Goal: Task Accomplishment & Management: Use online tool/utility

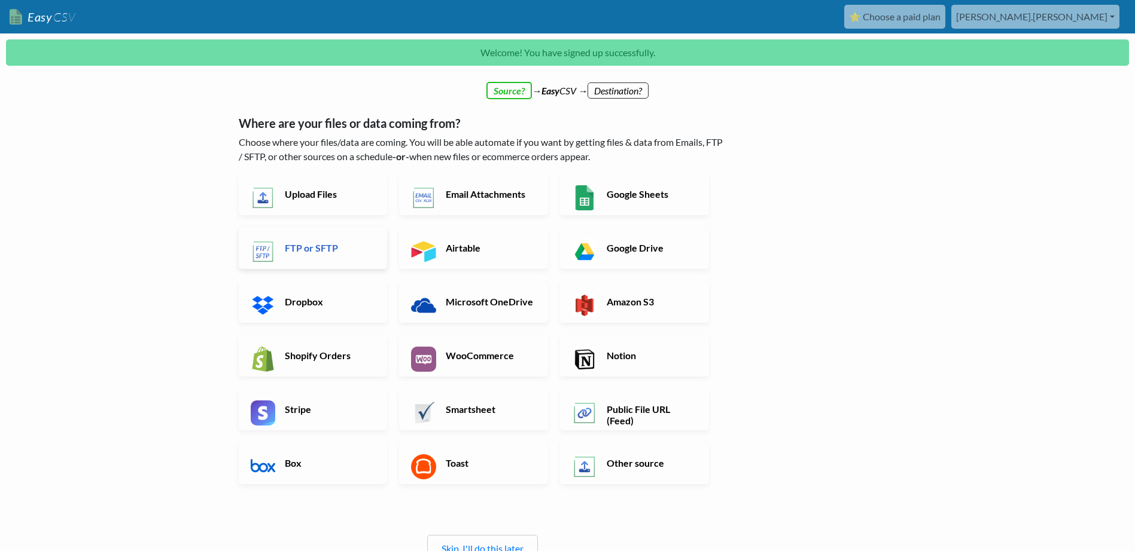
click at [331, 252] on h6 "FTP or SFTP" at bounding box center [329, 247] width 94 height 11
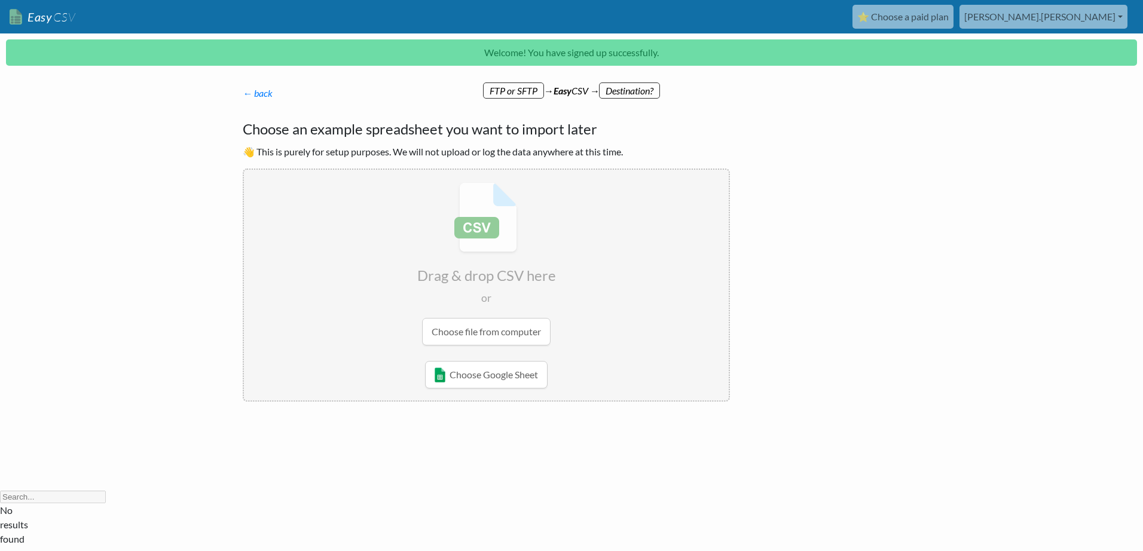
click at [490, 334] on input "file" at bounding box center [486, 264] width 485 height 188
type input "C:\fakepath\USA XERO.csv"
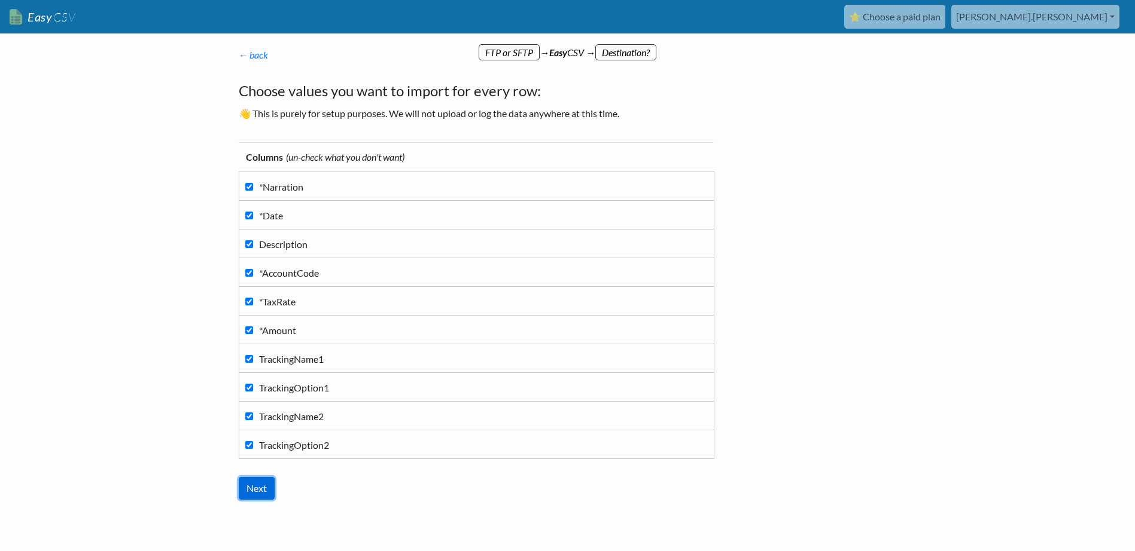
click at [260, 492] on input "Next" at bounding box center [257, 488] width 36 height 23
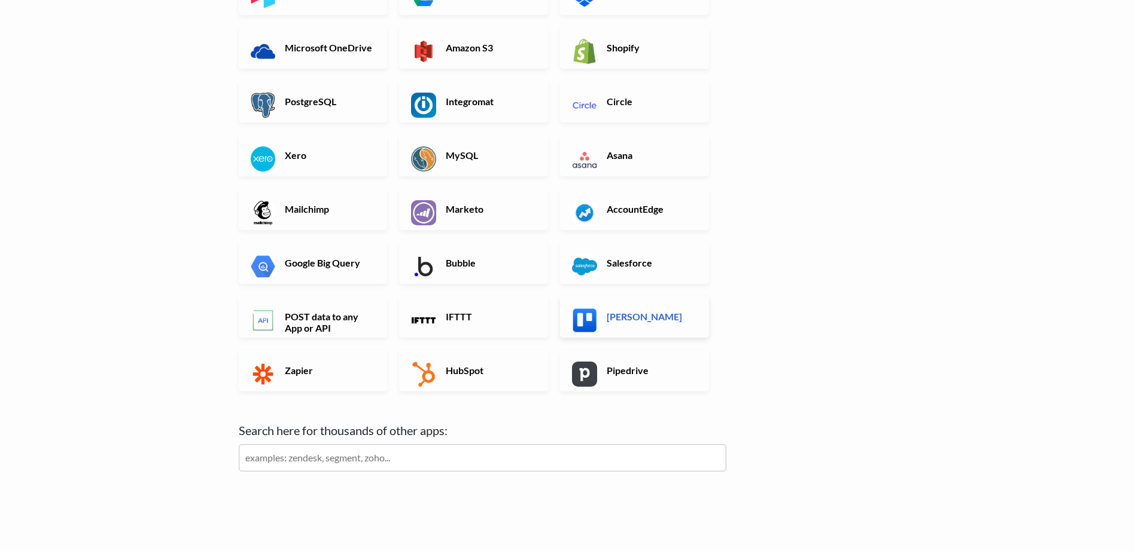
scroll to position [272, 0]
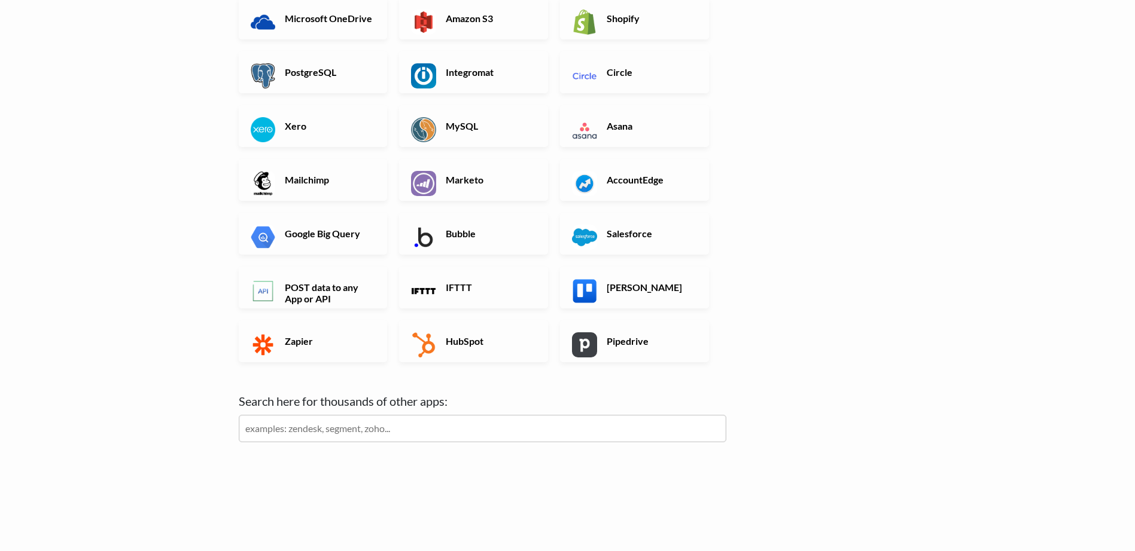
click at [380, 427] on input "text" at bounding box center [482, 429] width 487 height 28
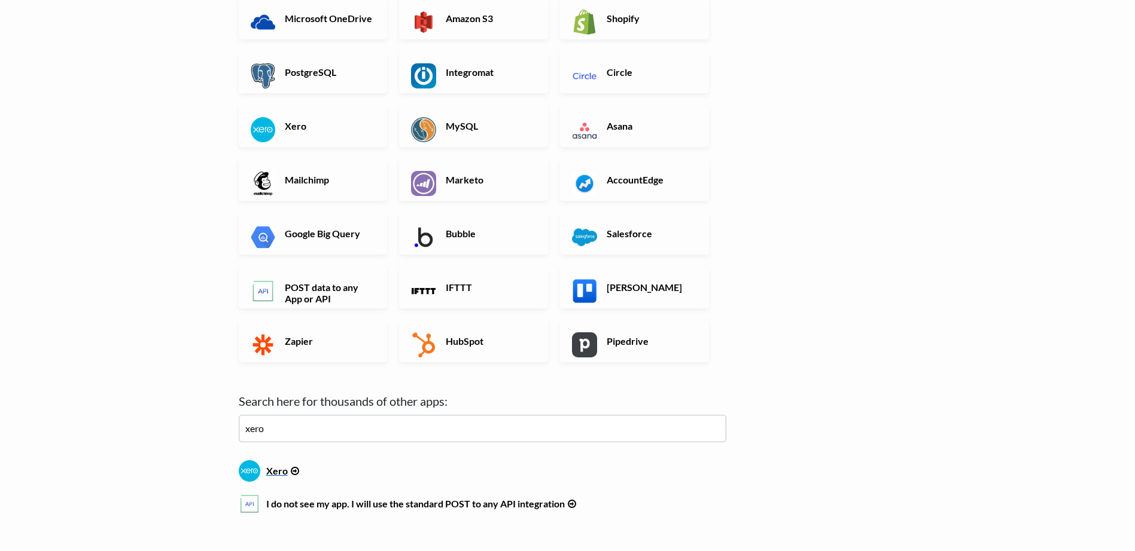
type input "xero"
click at [269, 466] on h6 "Xero" at bounding box center [482, 469] width 487 height 16
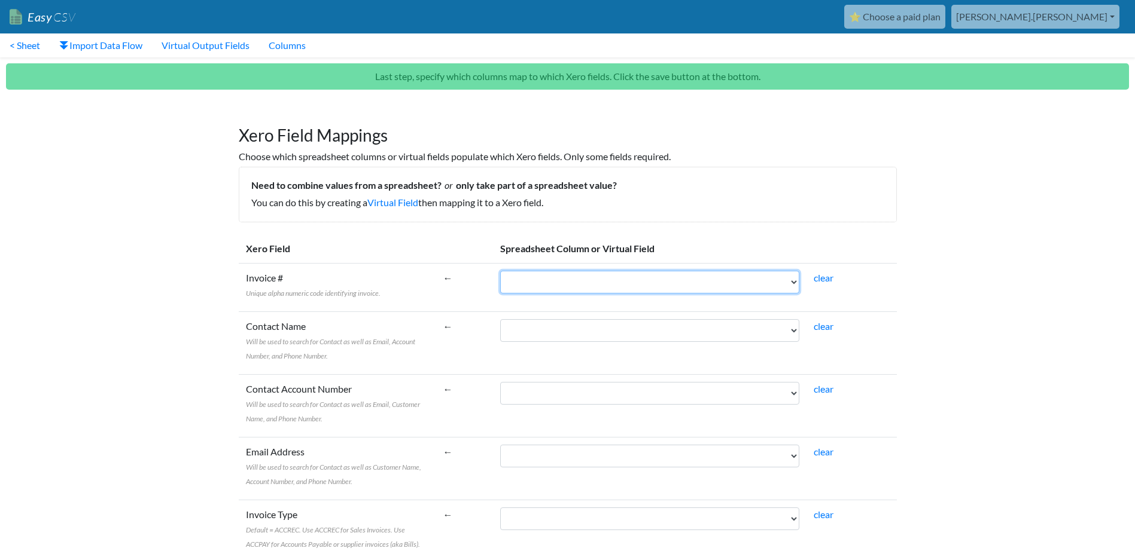
click at [641, 283] on select "*Narration *Date Description *AccountCode *TaxRate *Amount TrackingName1 Tracki…" at bounding box center [649, 282] width 299 height 23
click at [335, 353] on label "Contact Name Will be used to search for Contact as well as Email, Account Numbe…" at bounding box center [337, 340] width 183 height 43
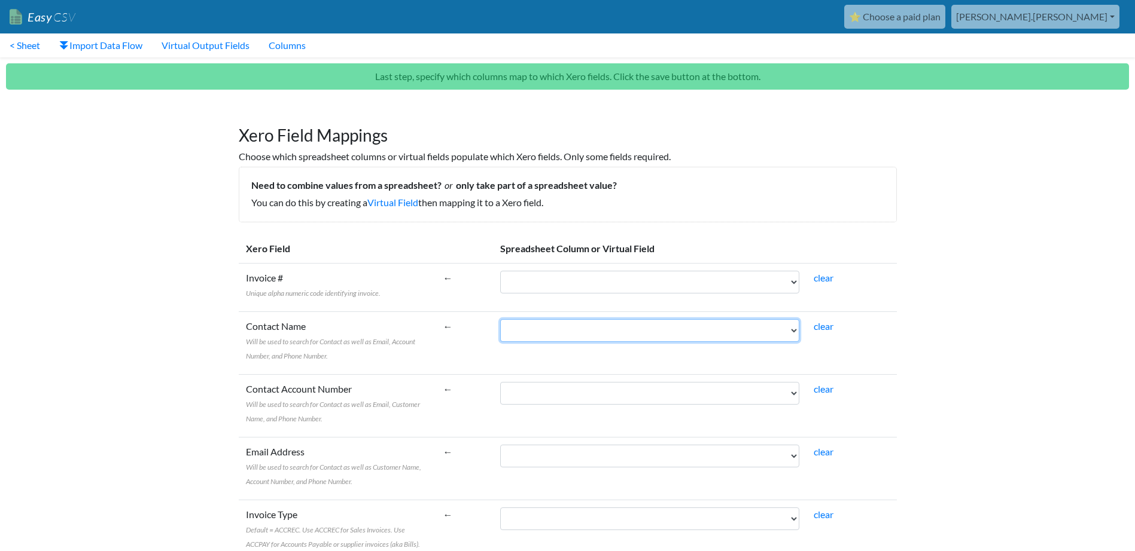
click at [500, 342] on select "*Narration *Date Description *AccountCode *TaxRate *Amount TrackingName1 Tracki…" at bounding box center [649, 330] width 299 height 23
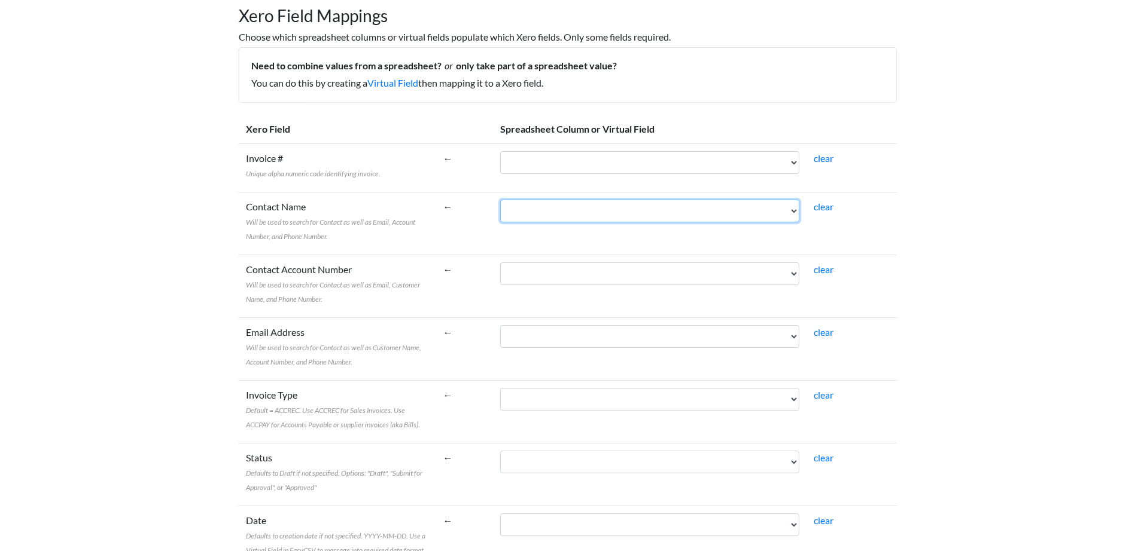
scroll to position [179, 0]
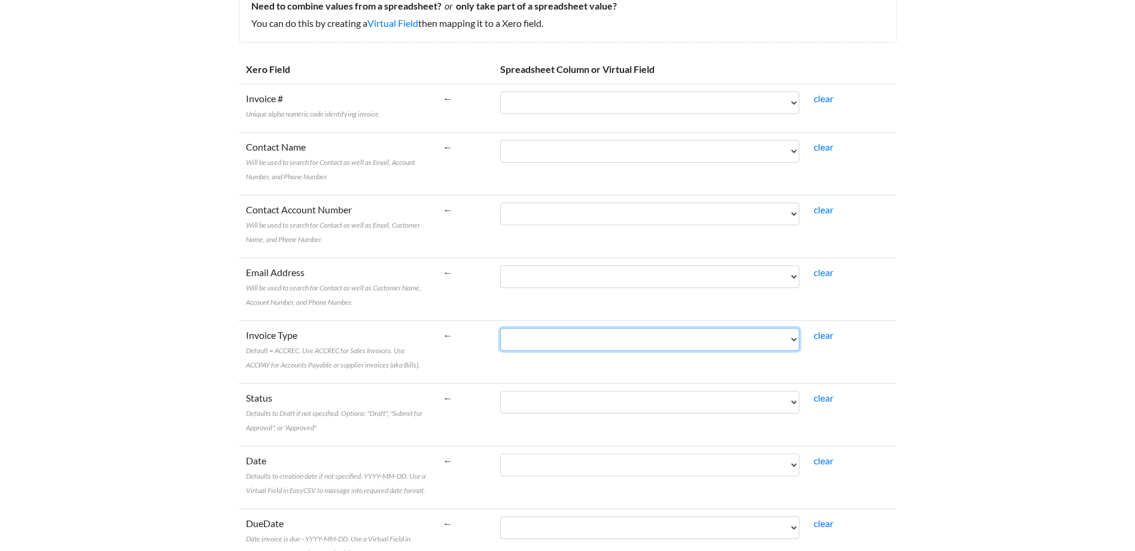
click at [687, 341] on select "*Narration *Date Description *AccountCode *TaxRate *Amount TrackingName1 Tracki…" at bounding box center [649, 339] width 299 height 23
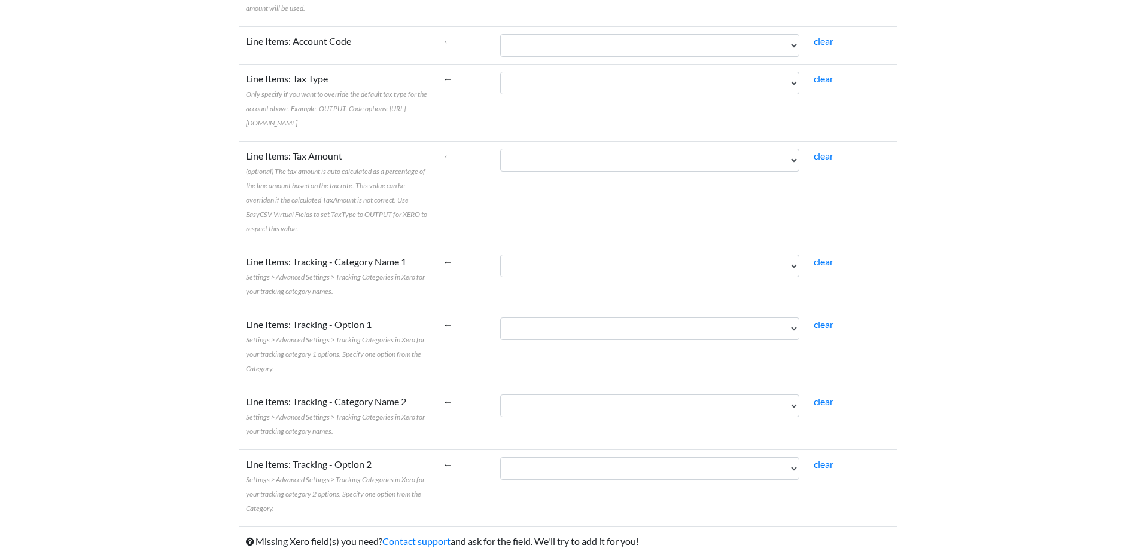
scroll to position [1339, 0]
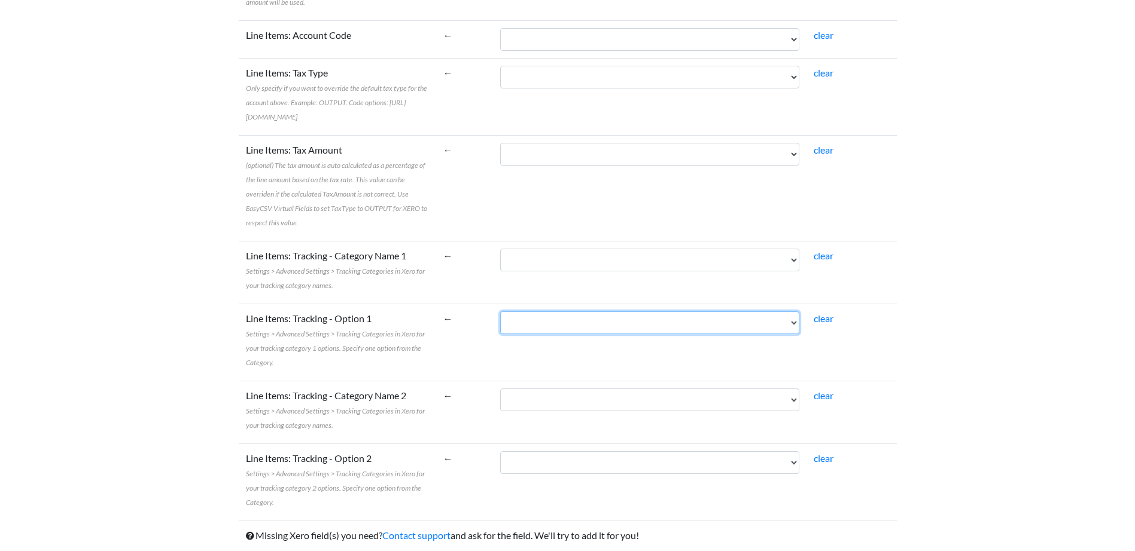
click at [594, 312] on select "*Narration *Date Description *AccountCode *TaxRate *Amount TrackingName1 Tracki…" at bounding box center [649, 323] width 299 height 23
select select "cr_746550"
click at [527, 312] on select "*Narration *Date Description *AccountCode *TaxRate *Amount TrackingName1 Tracki…" at bounding box center [649, 323] width 299 height 23
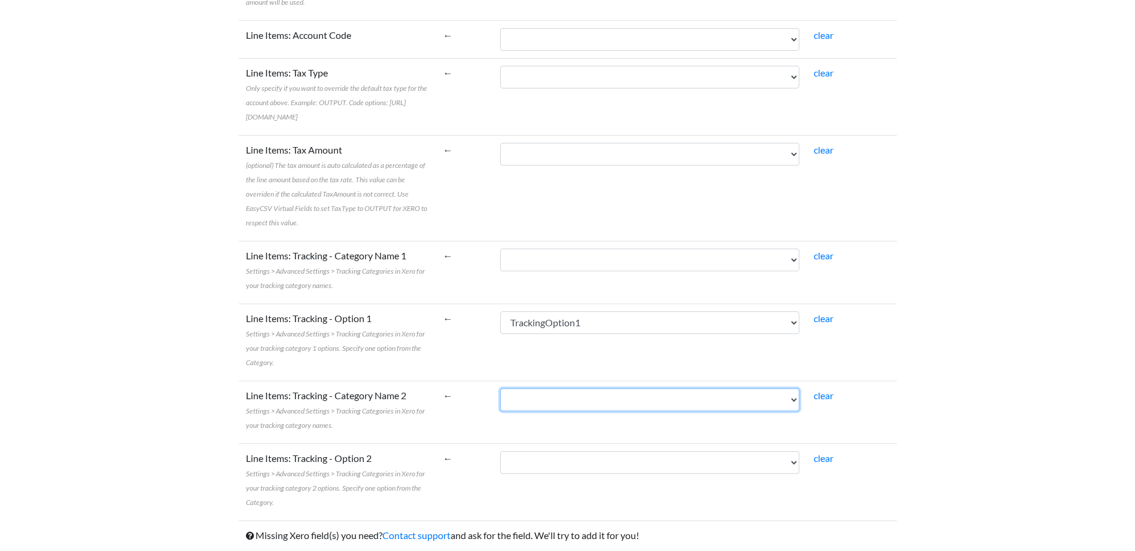
click at [614, 389] on select "*Narration *Date Description *AccountCode *TaxRate *Amount TrackingName1 Tracki…" at bounding box center [649, 400] width 299 height 23
select select "cr_746551"
click at [527, 389] on select "*Narration *Date Description *AccountCode *TaxRate *Amount TrackingName1 Tracki…" at bounding box center [649, 400] width 299 height 23
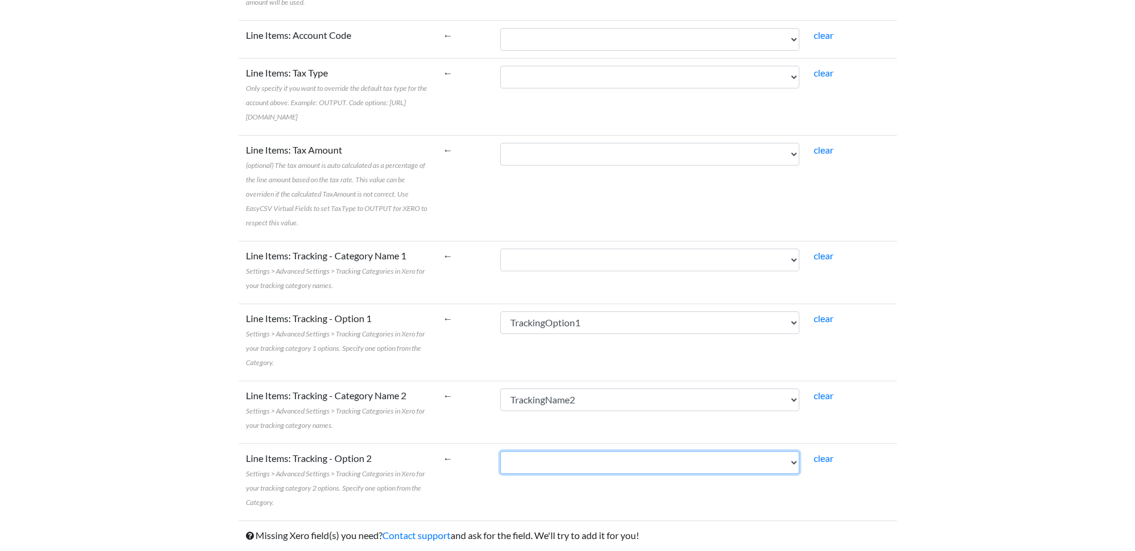
click at [613, 452] on select "*Narration *Date Description *AccountCode *TaxRate *Amount TrackingName1 Tracki…" at bounding box center [649, 463] width 299 height 23
select select "cr_746552"
click at [527, 452] on select "*Narration *Date Description *AccountCode *TaxRate *Amount TrackingName1 Tracki…" at bounding box center [649, 463] width 299 height 23
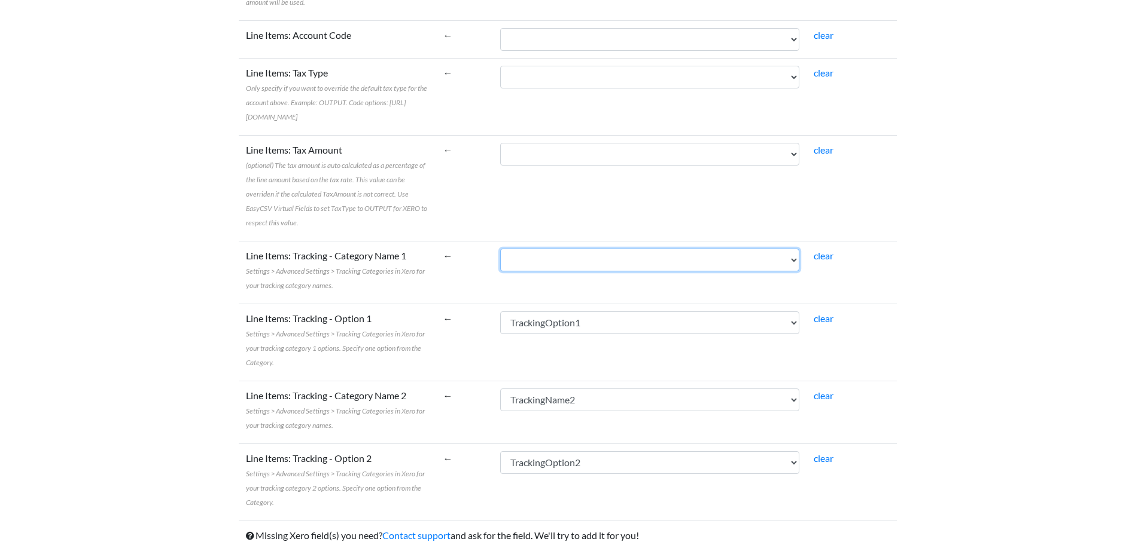
click at [601, 252] on select "*Narration *Date Description *AccountCode *TaxRate *Amount TrackingName1 Tracki…" at bounding box center [649, 260] width 299 height 23
select select "cr_746549"
click at [527, 249] on select "*Narration *Date Description *AccountCode *TaxRate *Amount TrackingName1 Tracki…" at bounding box center [649, 260] width 299 height 23
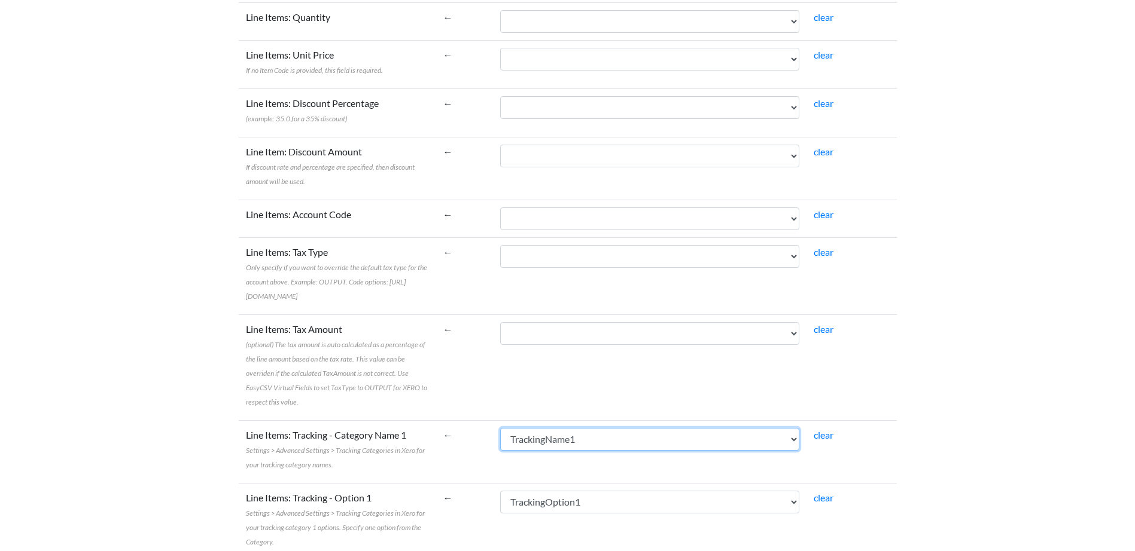
scroll to position [1100, 0]
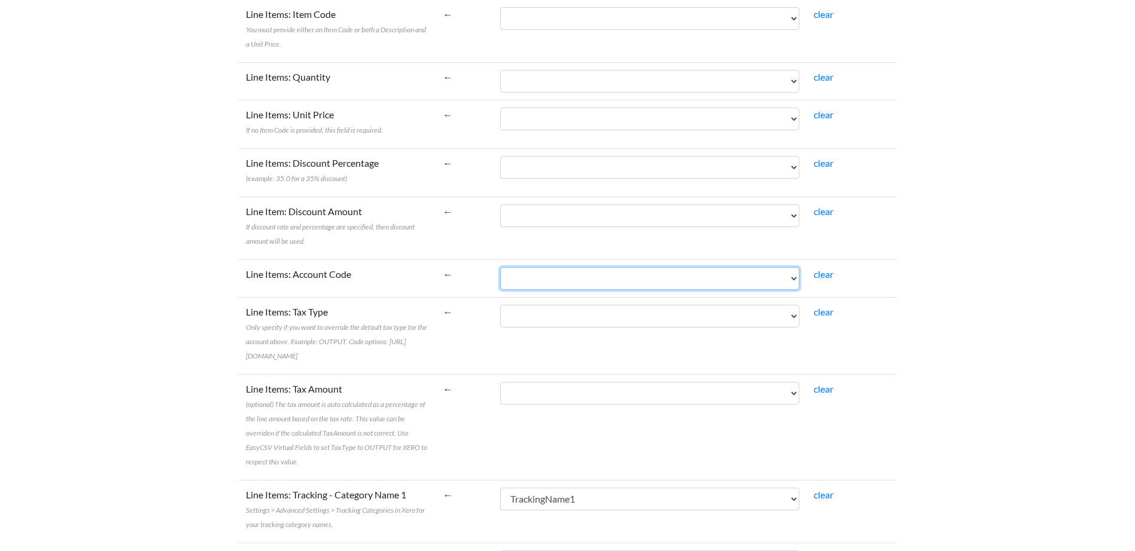
click at [642, 267] on select "*Narration *Date Description *AccountCode *TaxRate *Amount TrackingName1 Tracki…" at bounding box center [649, 278] width 299 height 23
select select "cr_746546"
click at [527, 267] on select "*Narration *Date Description *AccountCode *TaxRate *Amount TrackingName1 Tracki…" at bounding box center [649, 278] width 299 height 23
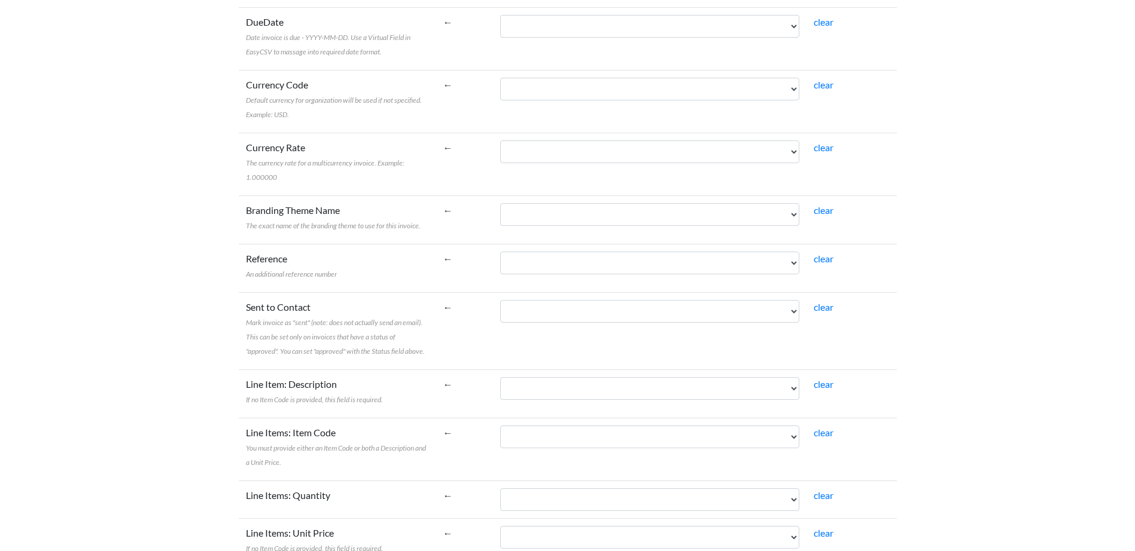
scroll to position [621, 0]
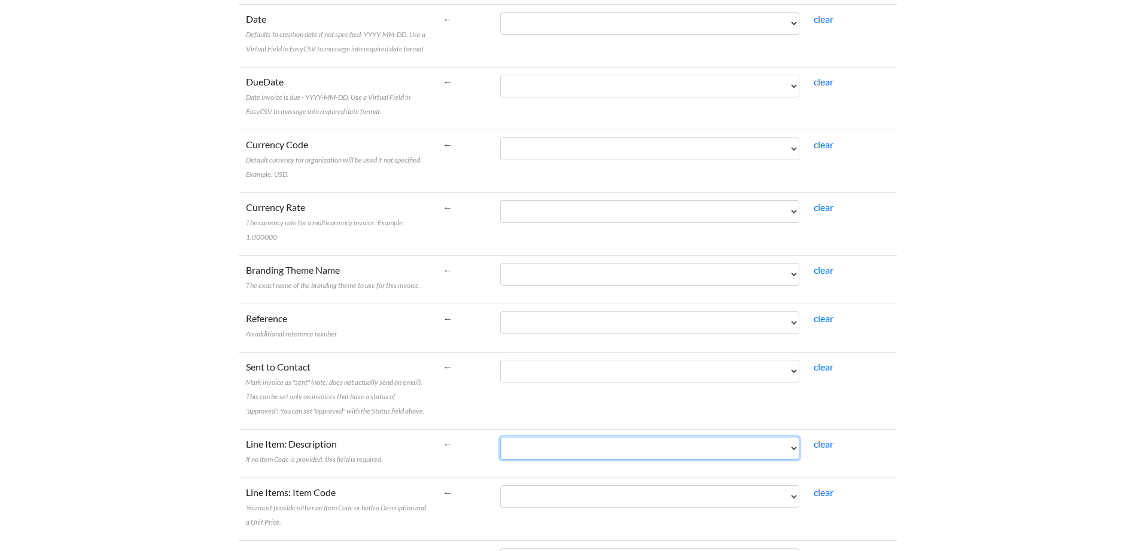
click at [614, 437] on select "*Narration *Date Description *AccountCode *TaxRate *Amount TrackingName1 Tracki…" at bounding box center [649, 448] width 299 height 23
select select "cr_746545"
click at [527, 437] on select "*Narration *Date Description *AccountCode *TaxRate *Amount TrackingName1 Tracki…" at bounding box center [649, 448] width 299 height 23
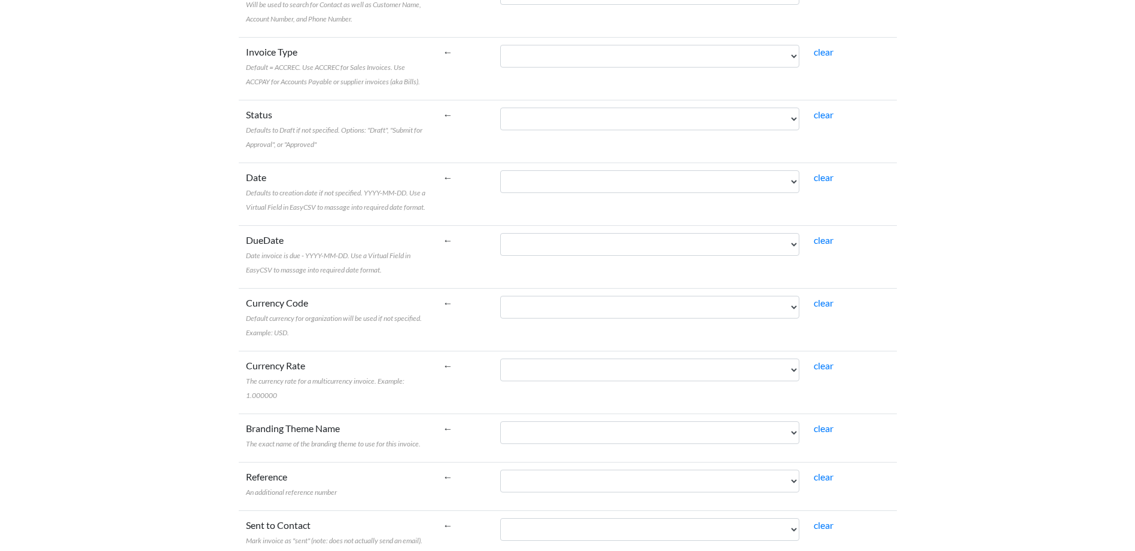
scroll to position [442, 0]
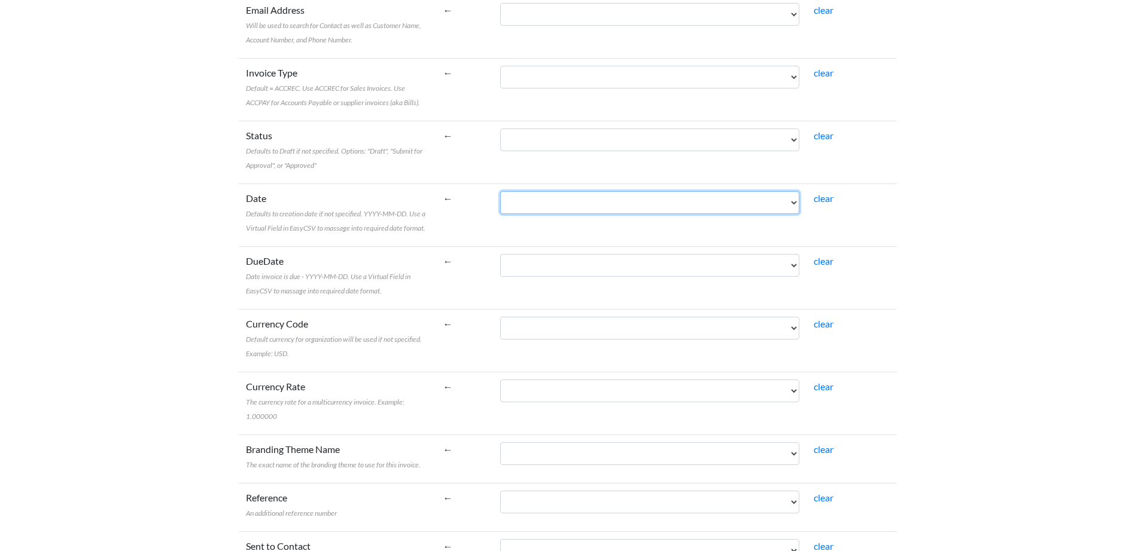
click at [590, 206] on select "*Narration *Date Description *AccountCode *TaxRate *Amount TrackingName1 Tracki…" at bounding box center [649, 202] width 299 height 23
select select "cr_746544"
click at [527, 191] on select "*Narration *Date Description *AccountCode *TaxRate *Amount TrackingName1 Tracki…" at bounding box center [649, 202] width 299 height 23
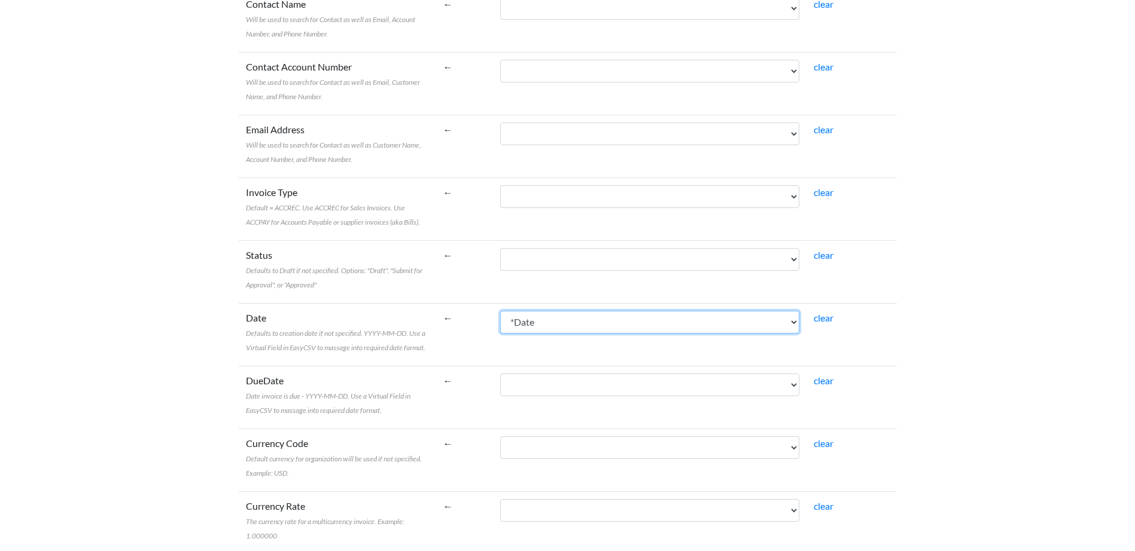
scroll to position [263, 0]
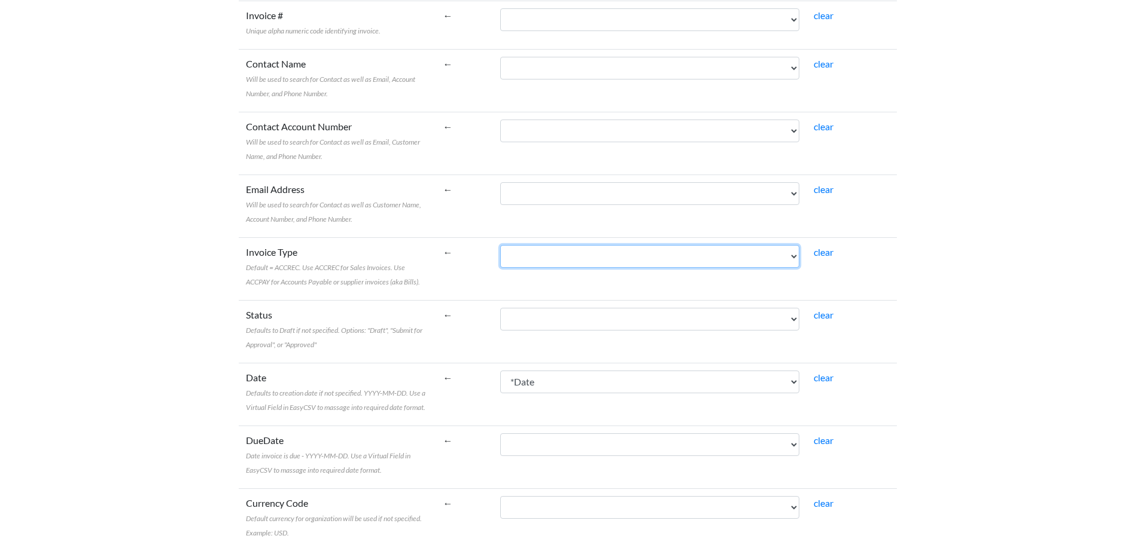
click at [568, 250] on select "*Narration *Date Description *AccountCode *TaxRate *Amount TrackingName1 Tracki…" at bounding box center [649, 256] width 299 height 23
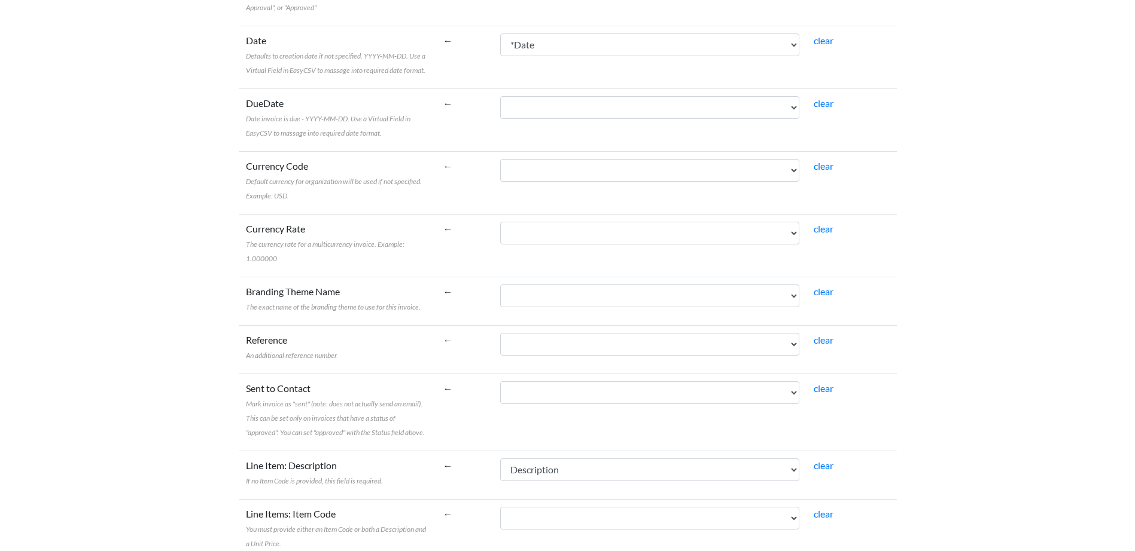
scroll to position [621, 0]
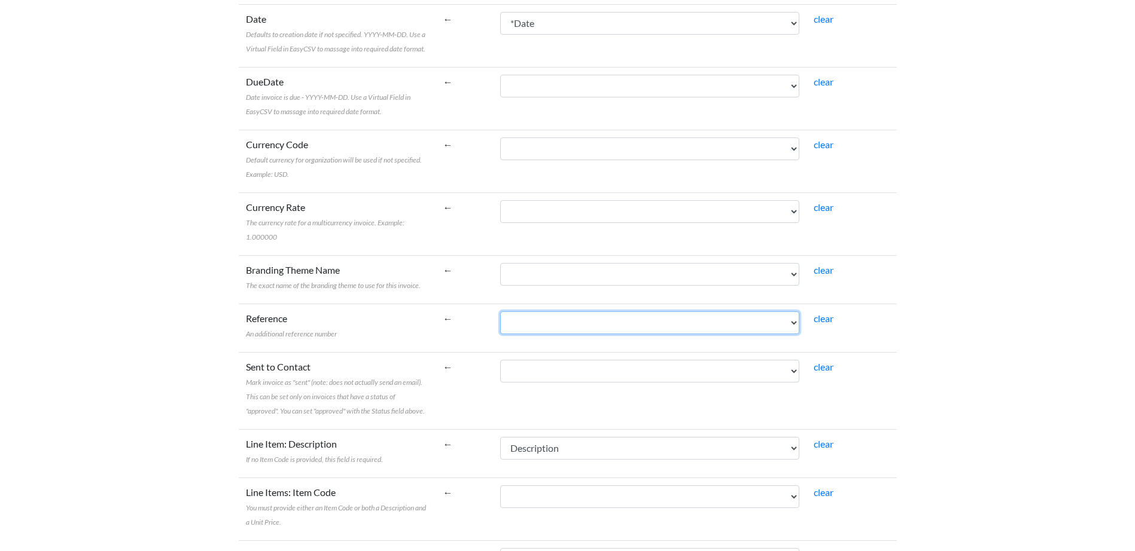
click at [664, 312] on select "*Narration *Date Description *AccountCode *TaxRate *Amount TrackingName1 Tracki…" at bounding box center [649, 323] width 299 height 23
select select "cr_746543"
click at [527, 312] on select "*Narration *Date Description *AccountCode *TaxRate *Amount TrackingName1 Tracki…" at bounding box center [649, 323] width 299 height 23
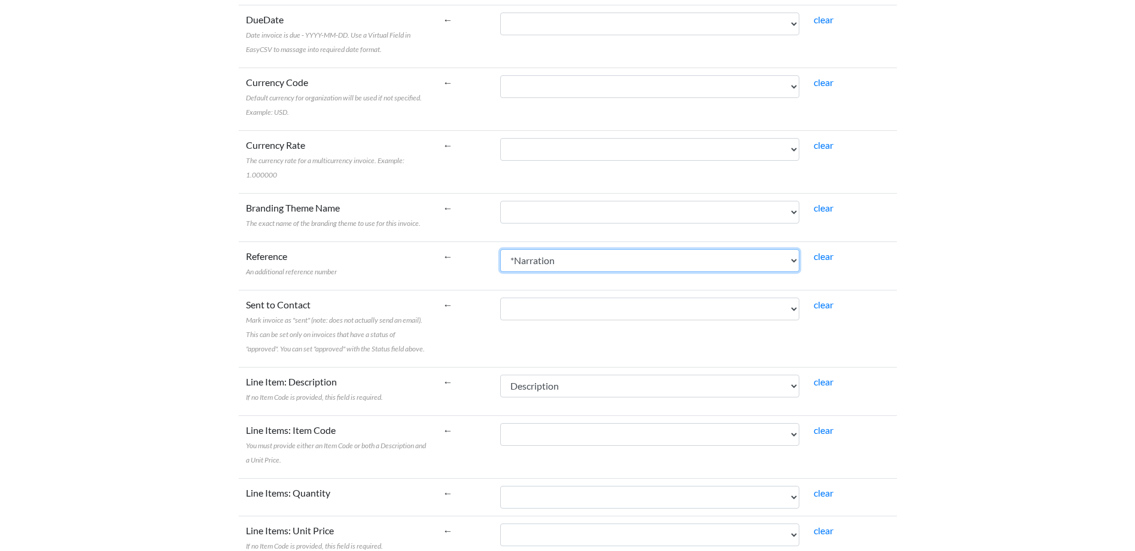
scroll to position [741, 0]
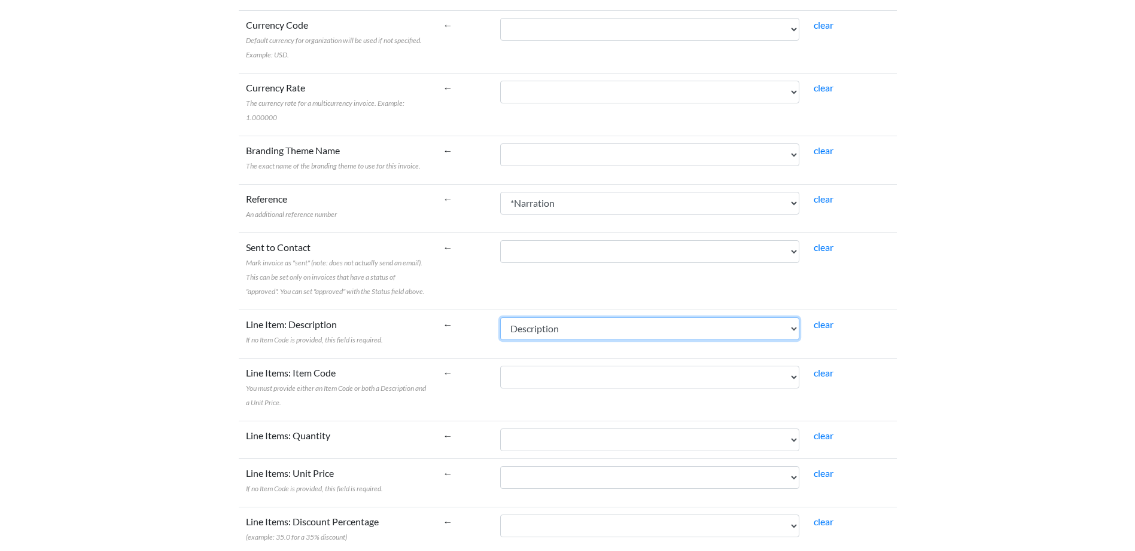
click at [606, 318] on select "*Narration *Date Description *AccountCode *TaxRate *Amount TrackingName1 Tracki…" at bounding box center [649, 329] width 299 height 23
select select
click at [527, 318] on select "*Narration *Date Description *AccountCode *TaxRate *Amount TrackingName1 Tracki…" at bounding box center [649, 329] width 299 height 23
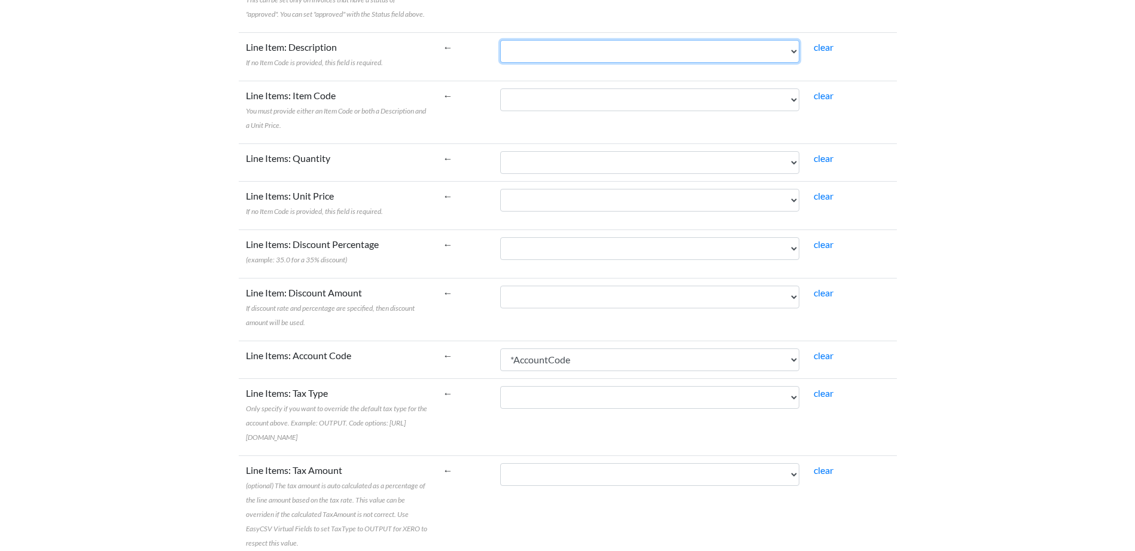
scroll to position [1040, 0]
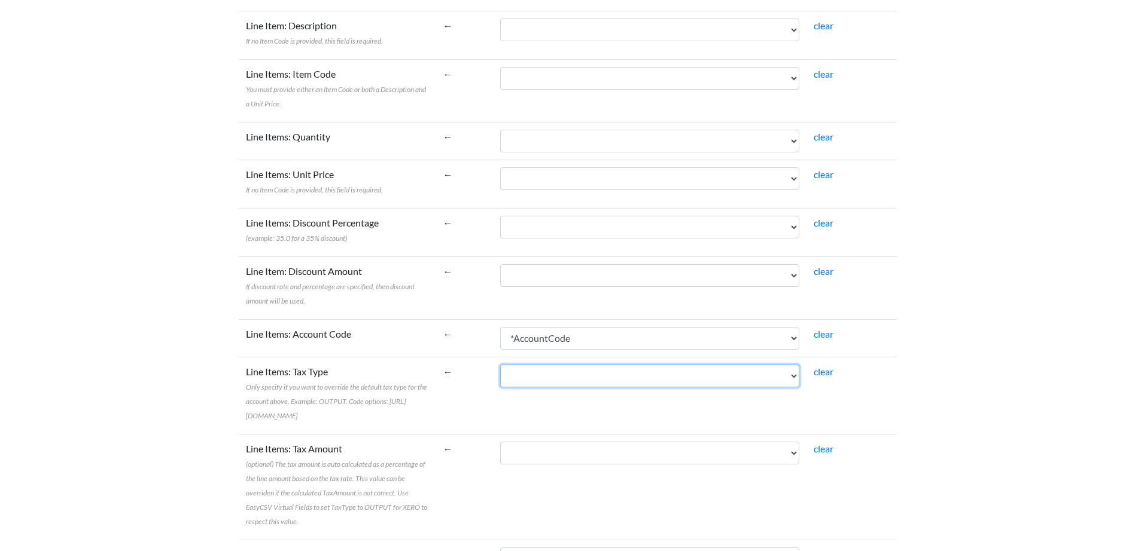
click at [571, 370] on select "*Narration *Date Description *AccountCode *TaxRate *Amount TrackingName1 Tracki…" at bounding box center [649, 376] width 299 height 23
click at [483, 396] on td "←" at bounding box center [464, 395] width 57 height 77
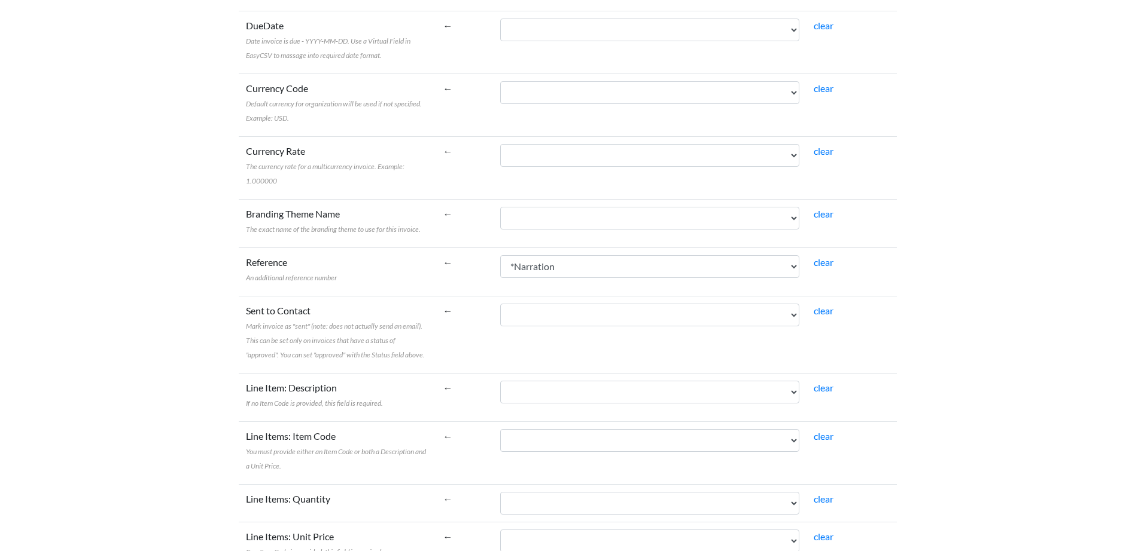
scroll to position [681, 0]
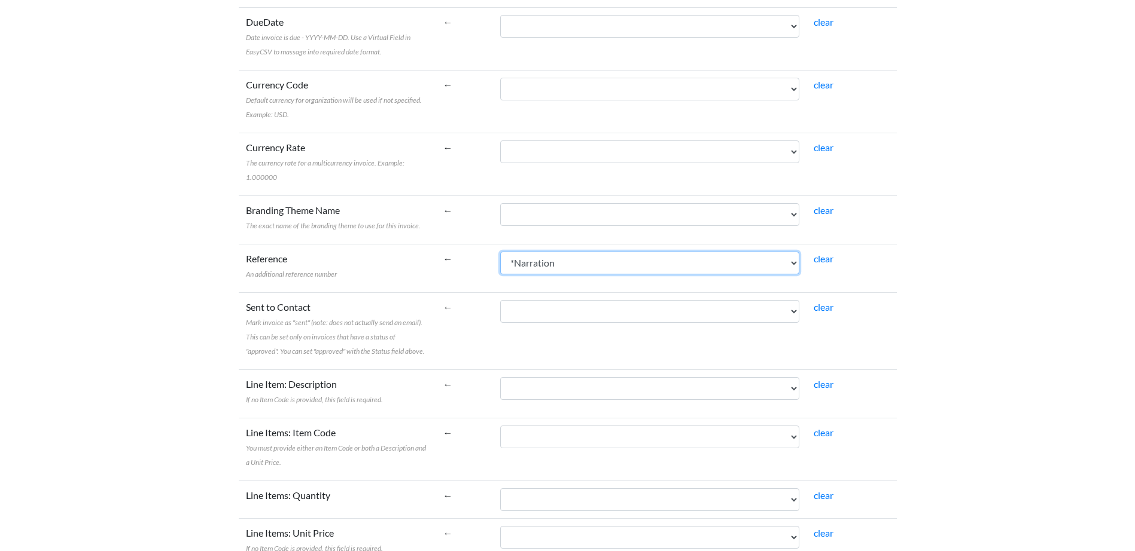
click at [560, 252] on select "*Narration *Date Description *AccountCode *TaxRate *Amount TrackingName1 Tracki…" at bounding box center [649, 263] width 299 height 23
select select
click at [527, 252] on select "*Narration *Date Description *AccountCode *TaxRate *Amount TrackingName1 Tracki…" at bounding box center [649, 263] width 299 height 23
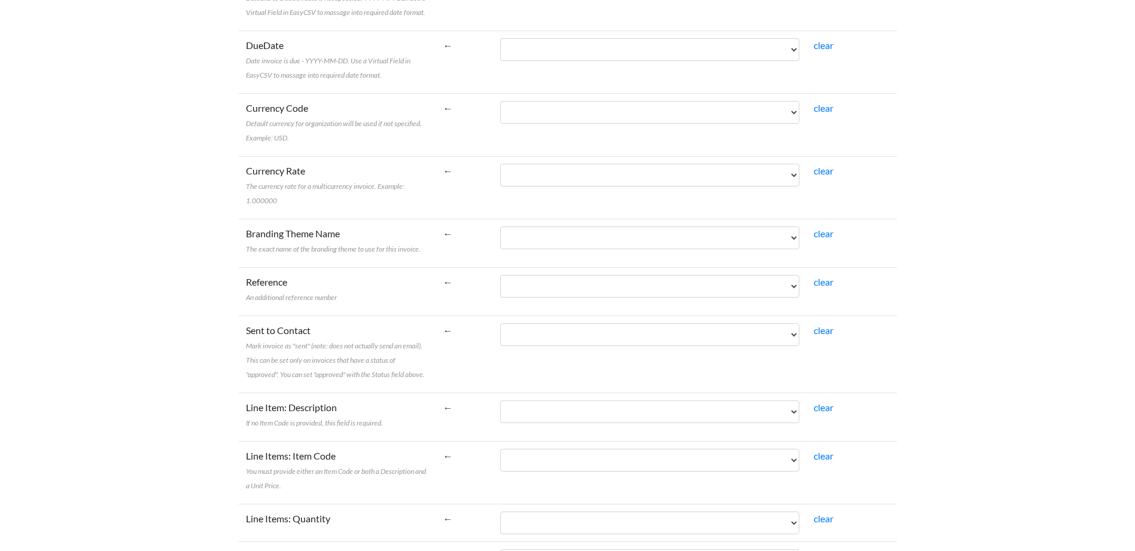
scroll to position [718, 0]
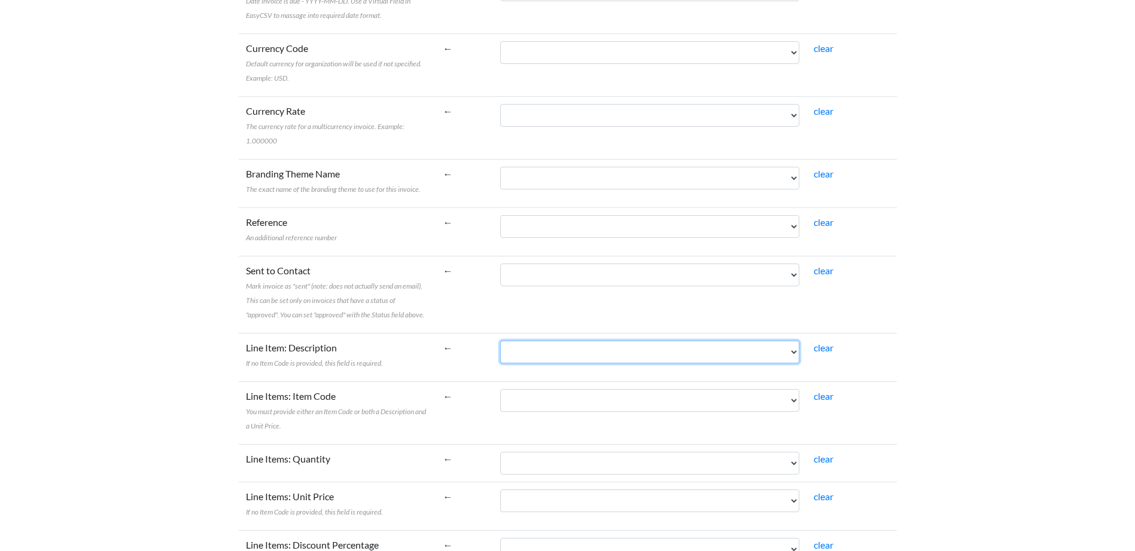
click at [605, 341] on select "*Narration *Date Description *AccountCode *TaxRate *Amount TrackingName1 Tracki…" at bounding box center [649, 352] width 299 height 23
select select "cr_746545"
click at [527, 341] on select "*Narration *Date Description *AccountCode *TaxRate *Amount TrackingName1 Tracki…" at bounding box center [649, 352] width 299 height 23
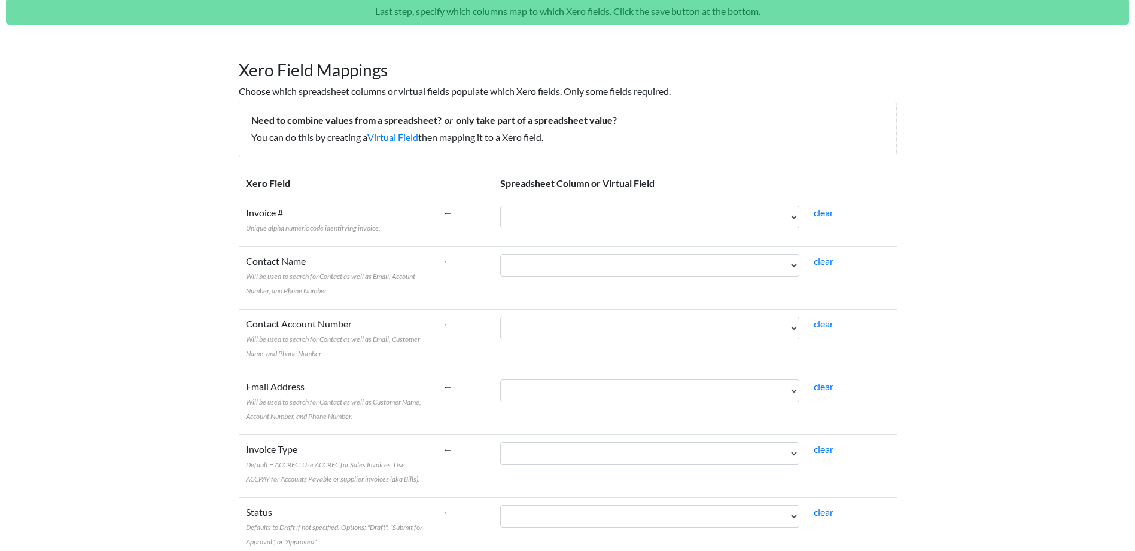
scroll to position [0, 0]
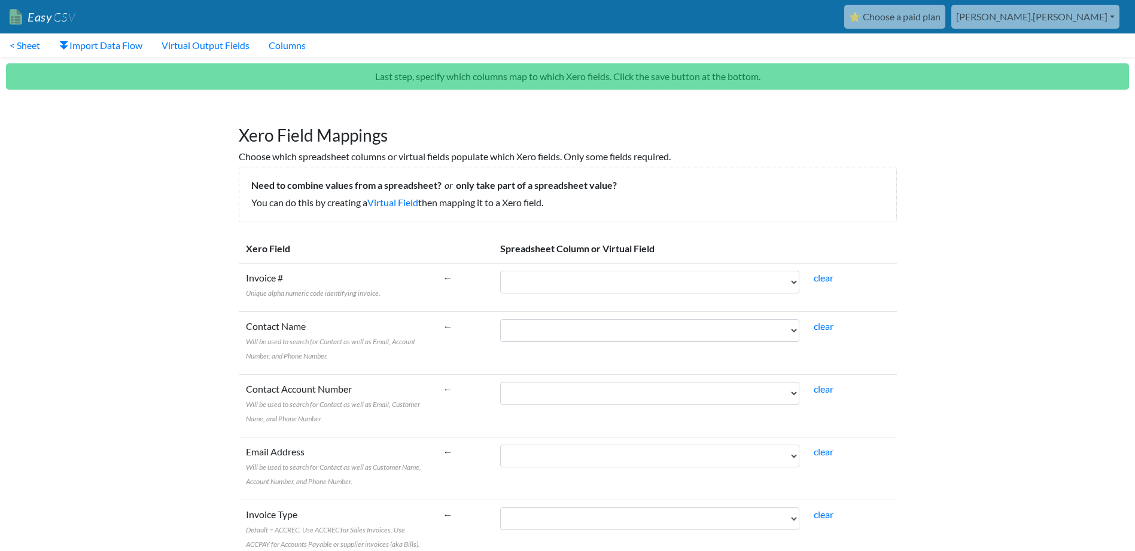
click at [782, 209] on p "You can do this by creating a Virtual Field then mapping it to a Xero field." at bounding box center [567, 203] width 633 height 14
